Goal: Find specific page/section: Find specific page/section

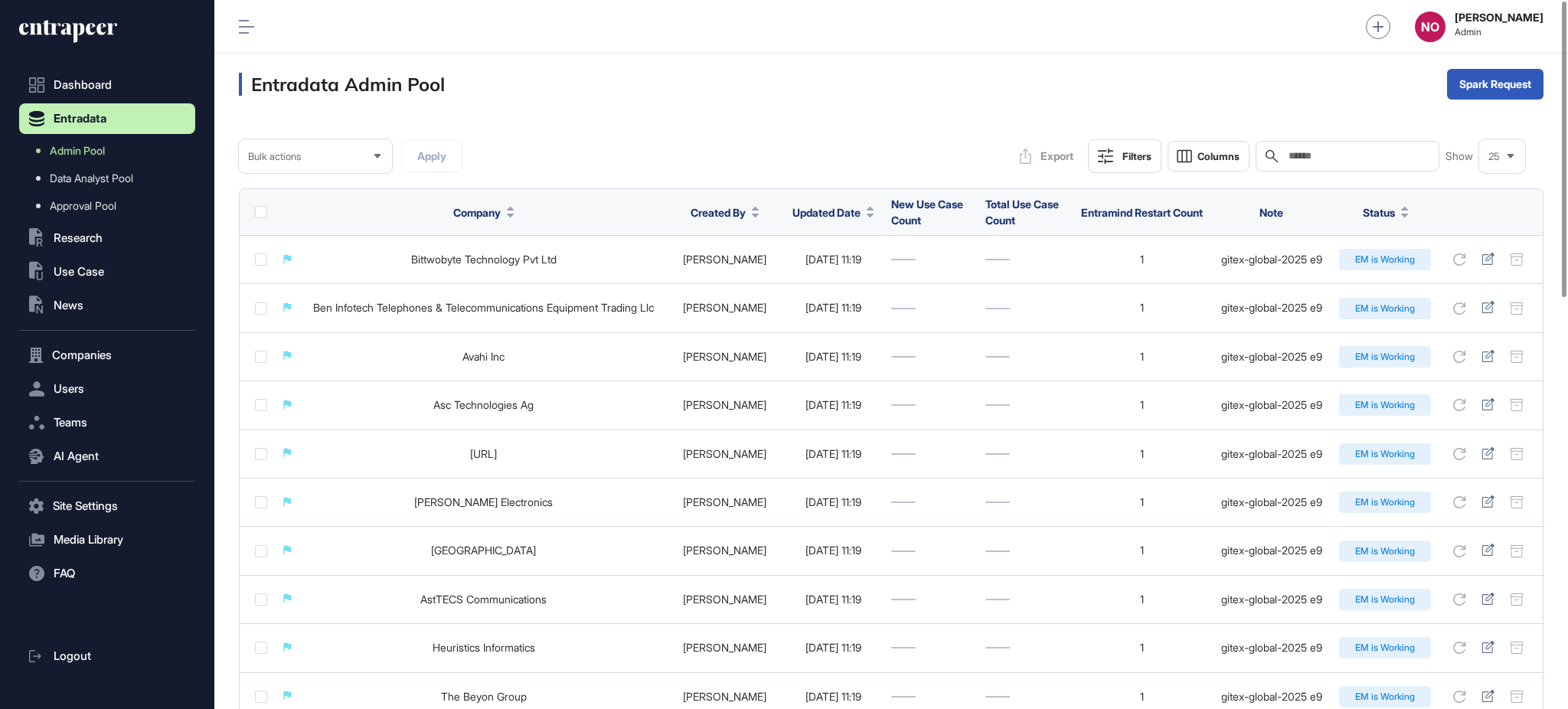
scroll to position [1, 1]
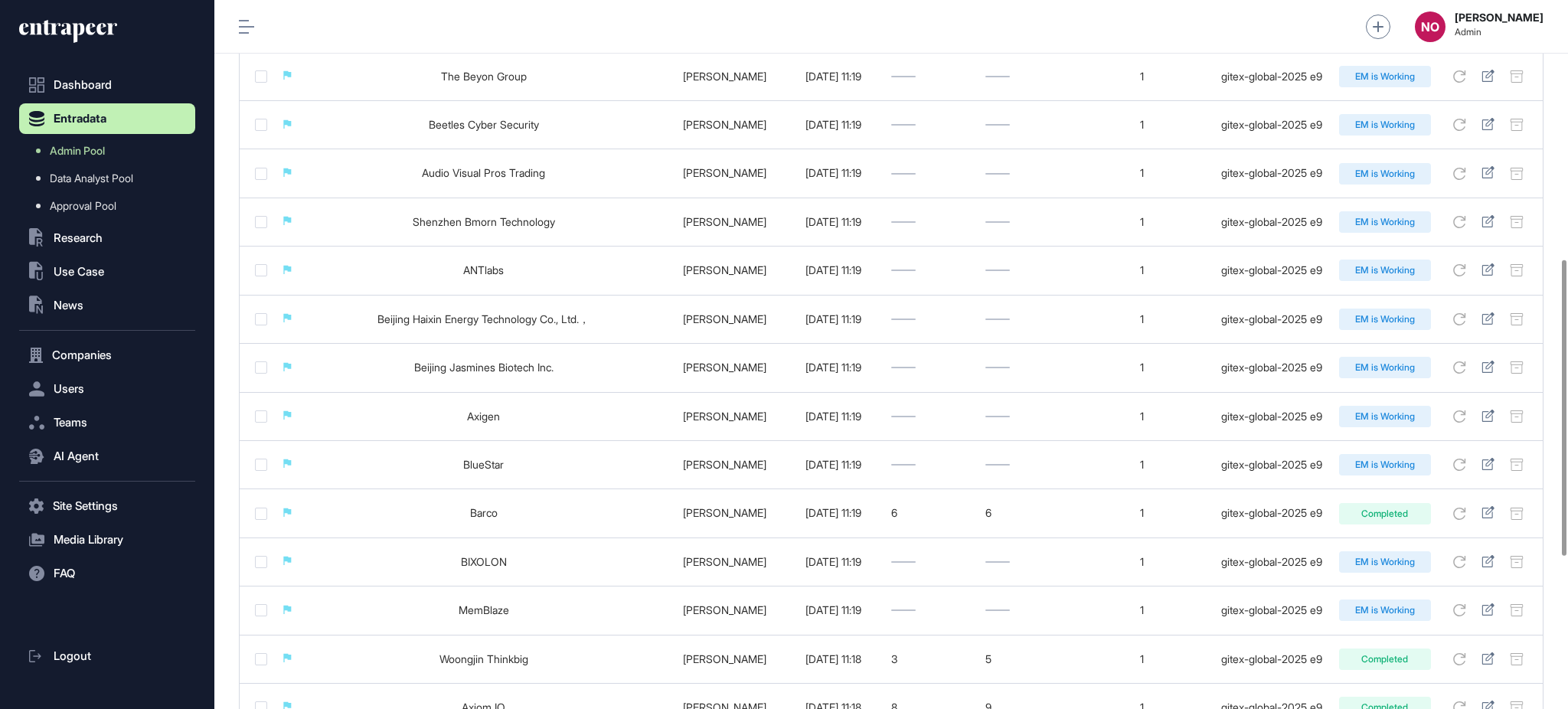
scroll to position [986, 0]
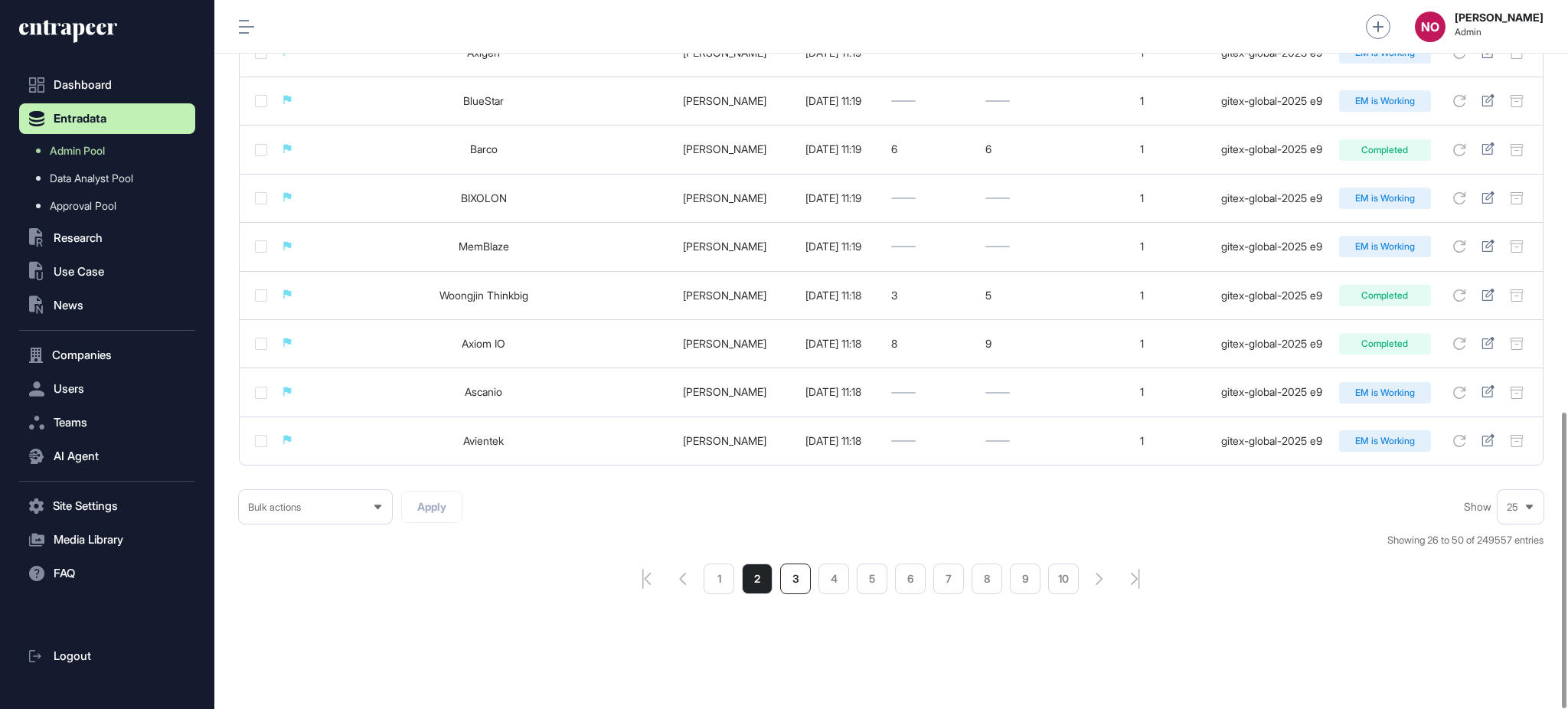
click at [788, 586] on li "3" at bounding box center [796, 579] width 31 height 31
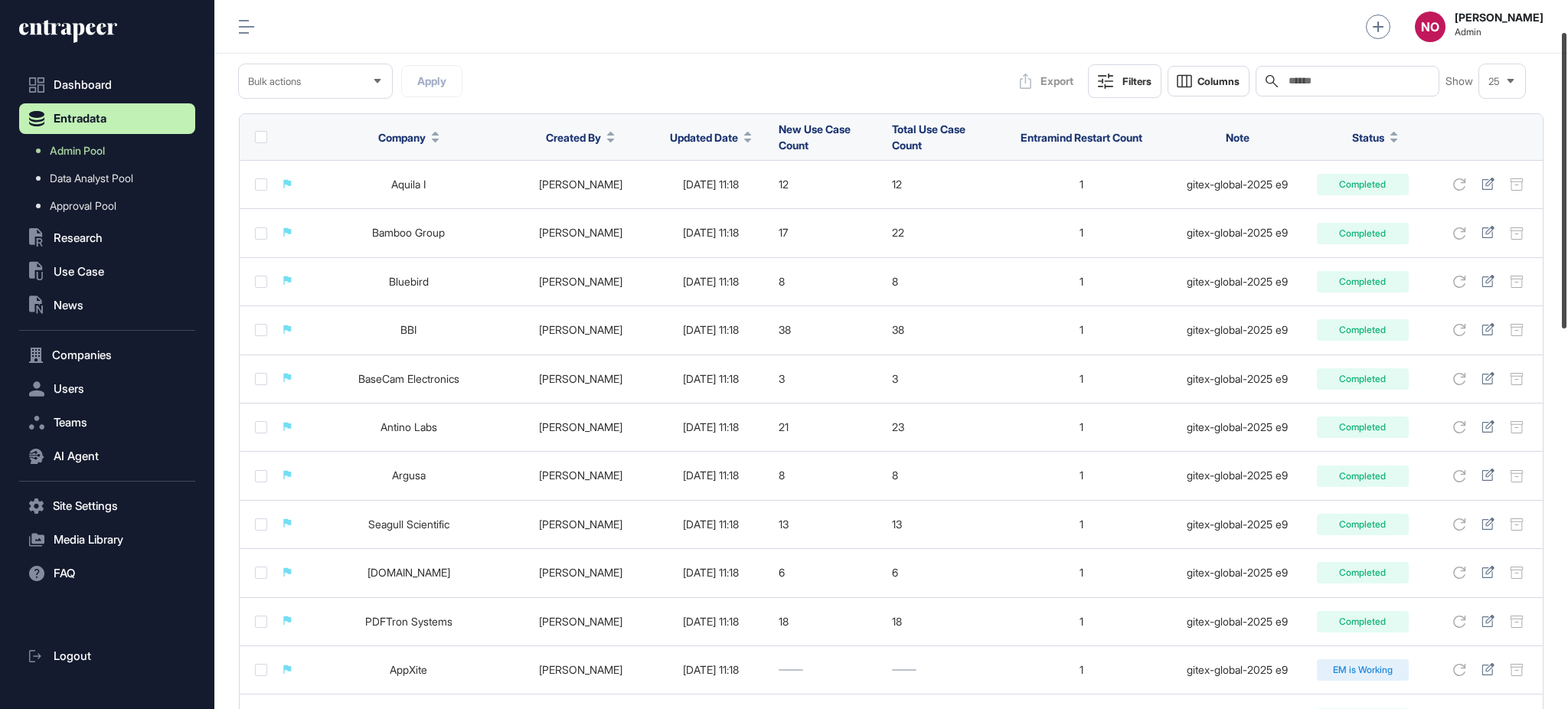
scroll to position [69, 0]
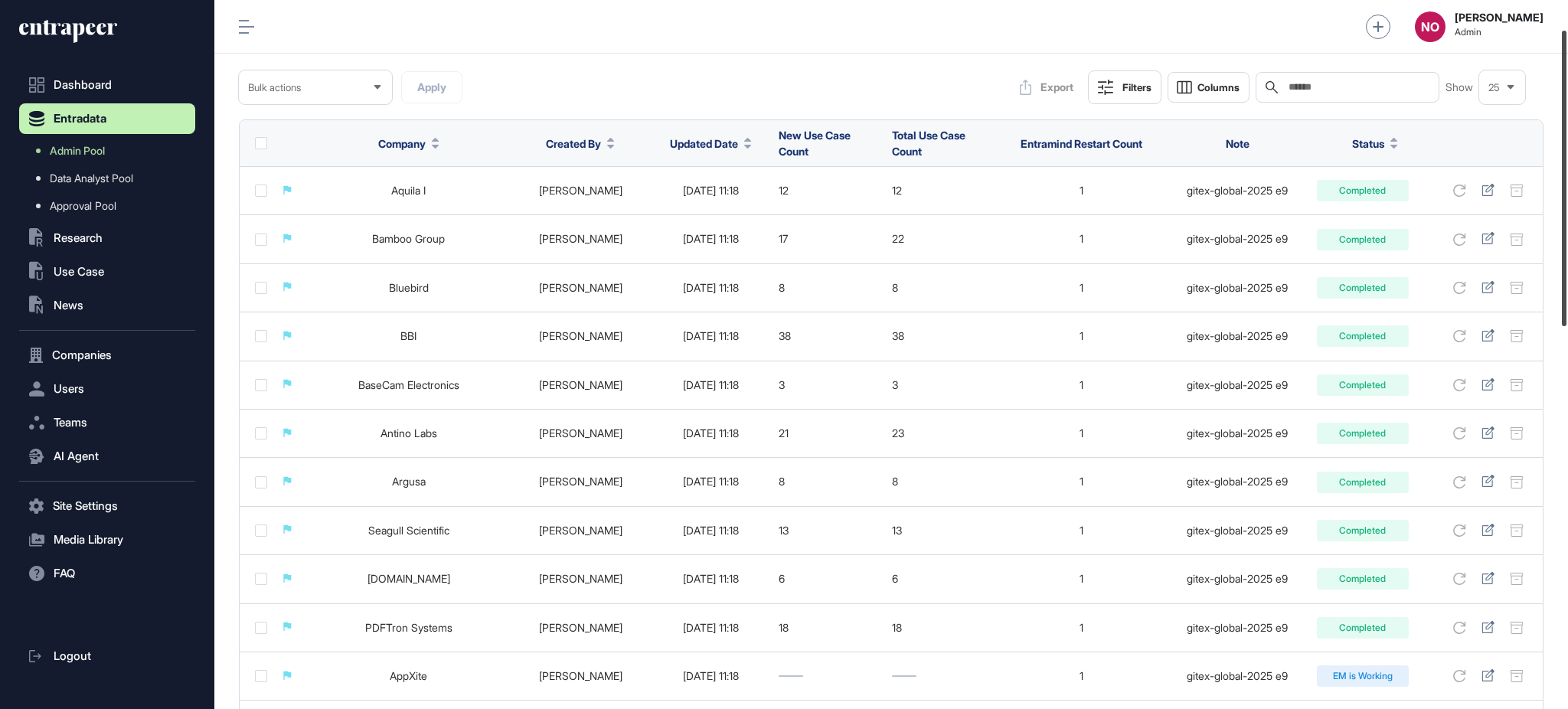
drag, startPoint x: 1566, startPoint y: 183, endPoint x: 1566, endPoint y: 212, distance: 29.0
click at [1566, 212] on div at bounding box center [1563, 178] width 5 height 295
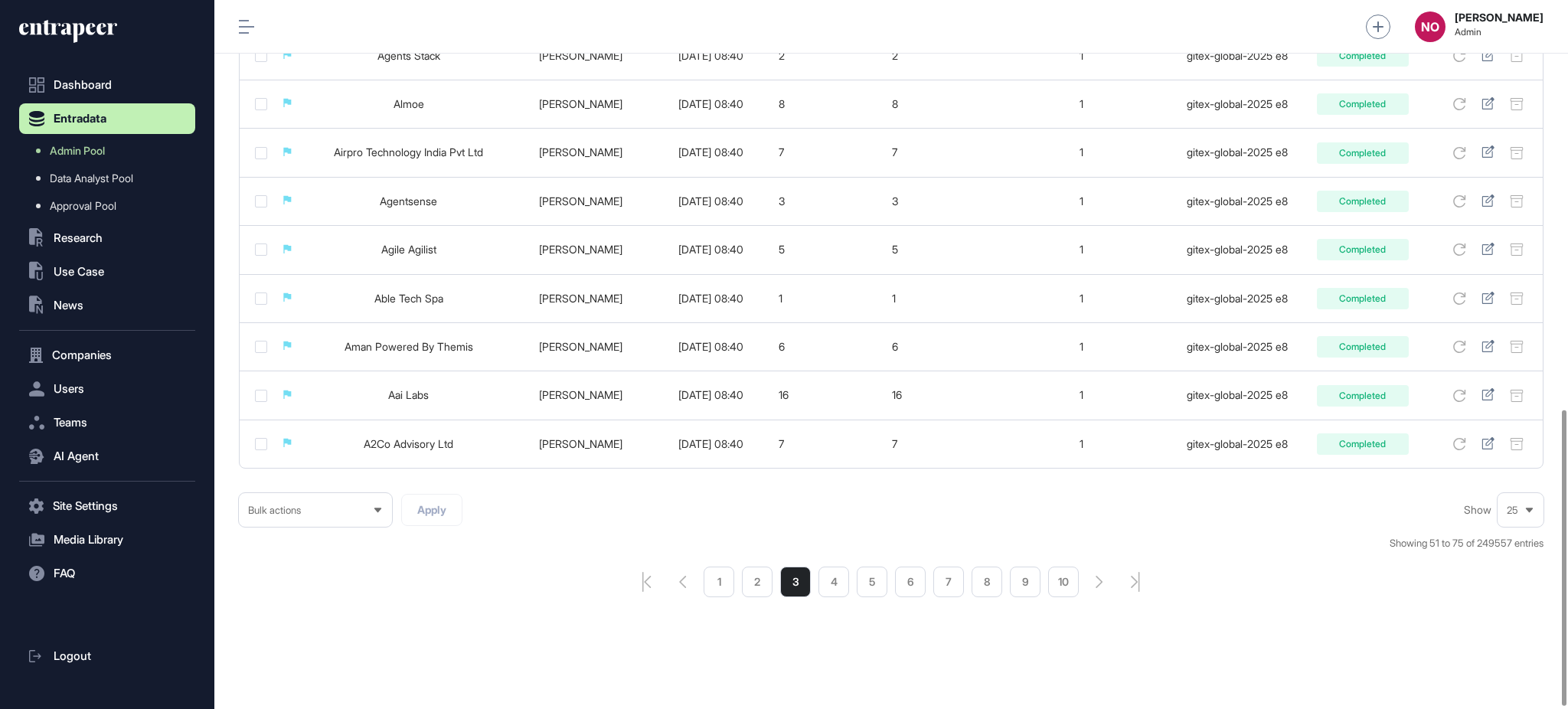
scroll to position [986, 0]
click at [772, 588] on li "2" at bounding box center [757, 579] width 31 height 31
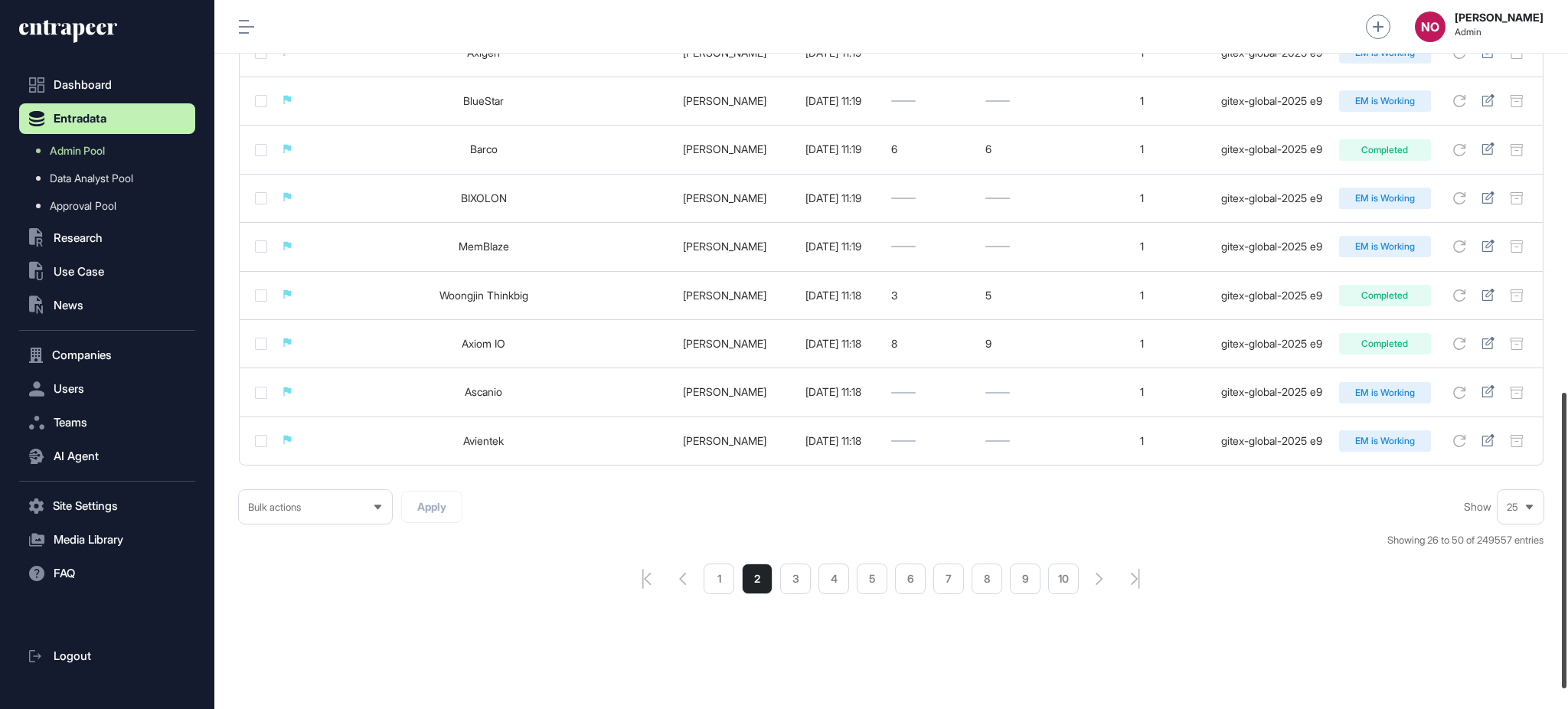
scroll to position [986, 0]
drag, startPoint x: 1566, startPoint y: 177, endPoint x: 1566, endPoint y: 614, distance: 437.0
click at [1566, 614] on div at bounding box center [1563, 560] width 5 height 295
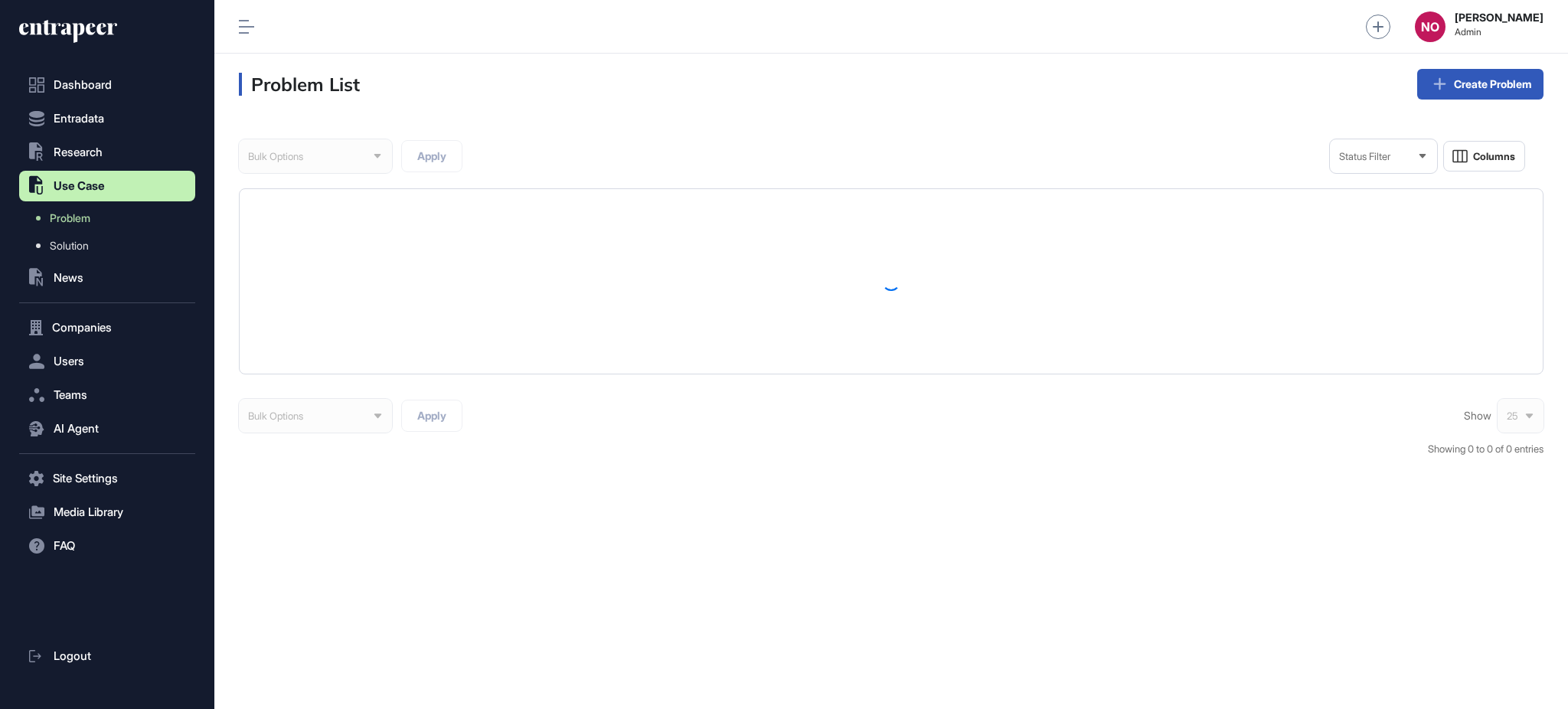
scroll to position [1, 1]
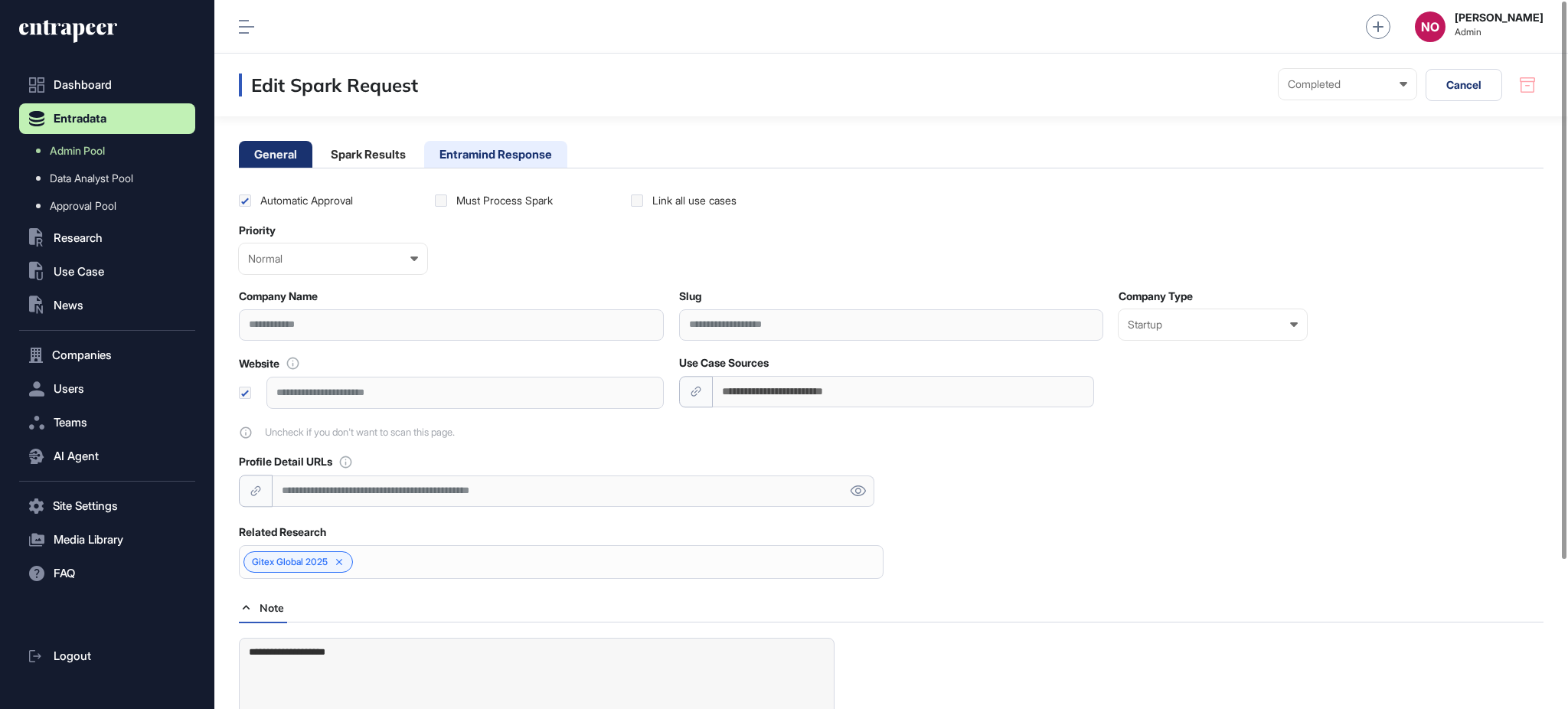
click at [563, 145] on li "Entramind Response" at bounding box center [495, 154] width 143 height 27
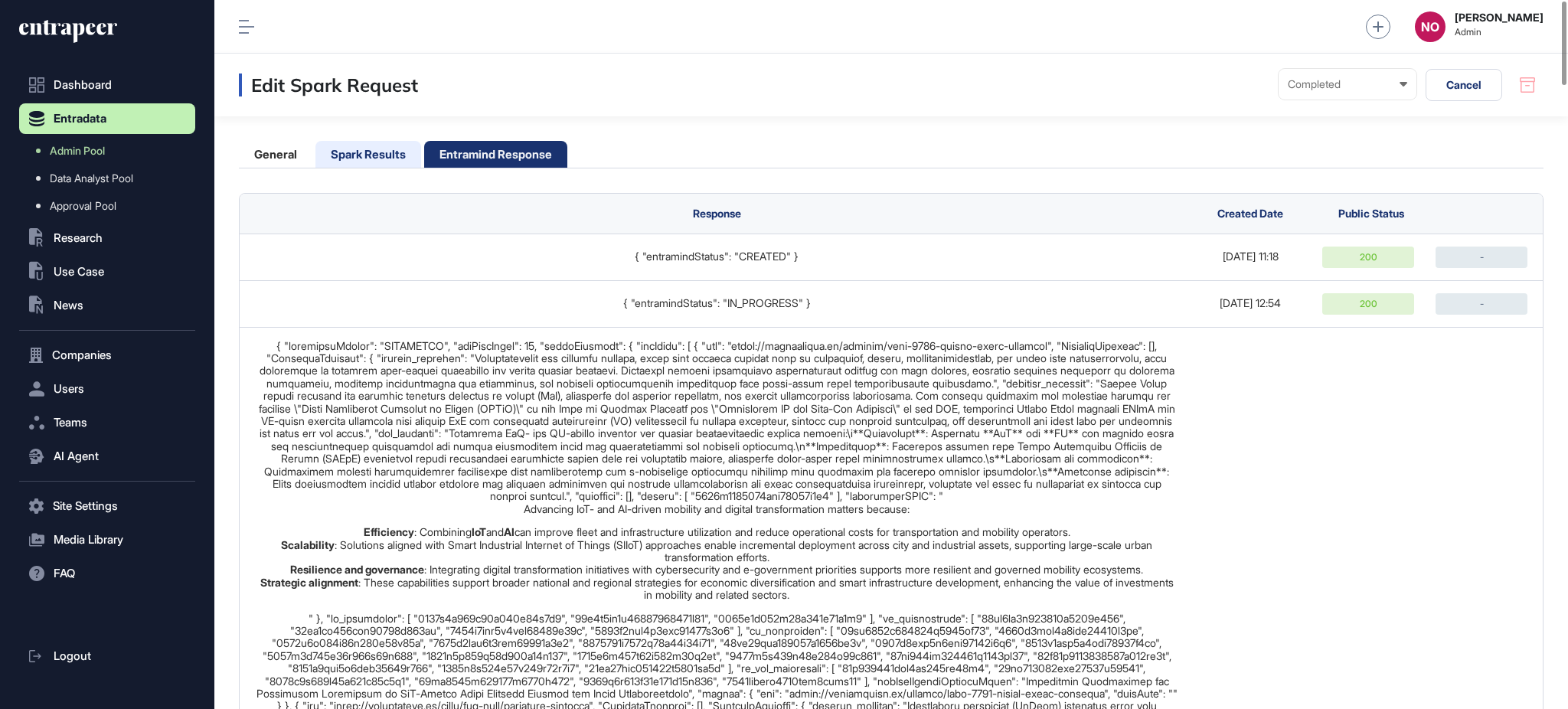
click at [411, 154] on li "Spark Results" at bounding box center [368, 154] width 106 height 27
